Goal: Task Accomplishment & Management: Manage account settings

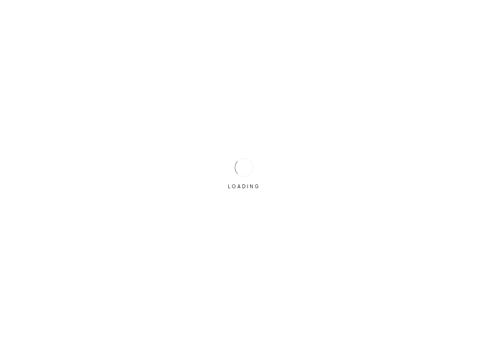
drag, startPoint x: 233, startPoint y: 301, endPoint x: 219, endPoint y: 364, distance: 64.9
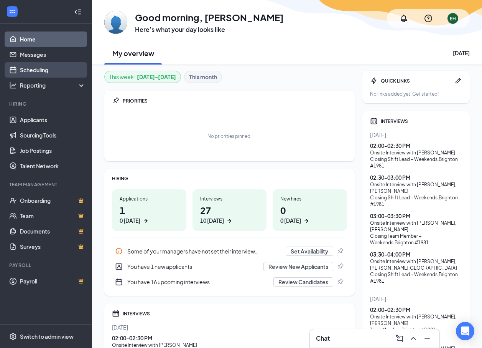
click at [30, 68] on link "Scheduling" at bounding box center [53, 69] width 66 height 15
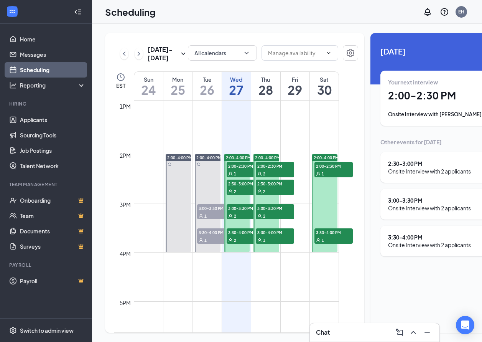
scroll to position [646, 0]
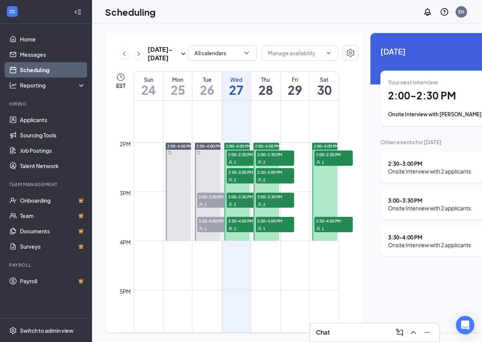
click at [237, 149] on span "2:00-4:00 PM" at bounding box center [238, 145] width 25 height 5
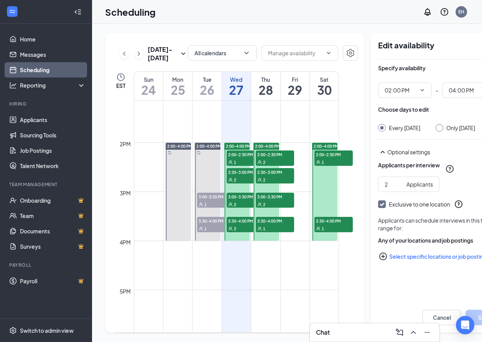
click at [237, 166] on div "1" at bounding box center [246, 162] width 38 height 8
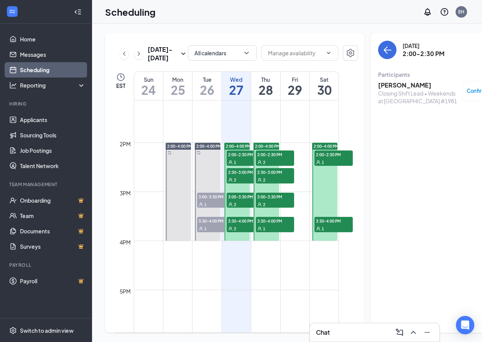
click at [241, 183] on div "2" at bounding box center [246, 180] width 38 height 8
click at [241, 208] on div "2" at bounding box center [246, 204] width 38 height 8
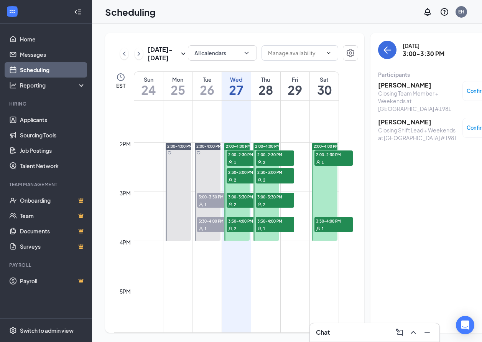
click at [242, 224] on span "3:30-4:00 PM" at bounding box center [246, 221] width 38 height 8
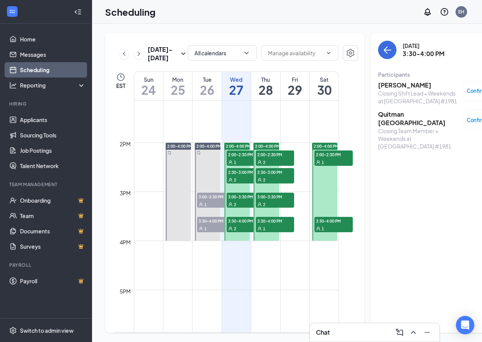
drag, startPoint x: 240, startPoint y: 173, endPoint x: 257, endPoint y: 174, distance: 17.7
click at [239, 158] on span "2:00-2:30 PM" at bounding box center [246, 154] width 38 height 8
